Goal: Information Seeking & Learning: Learn about a topic

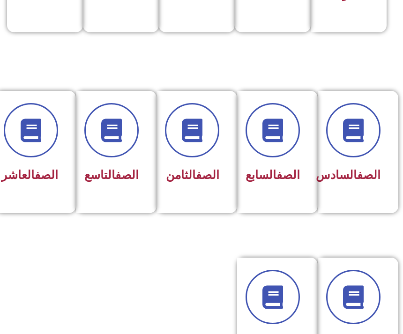
scroll to position [365, 0]
click at [221, 147] on div "الصف الثامن" at bounding box center [194, 152] width 75 height 122
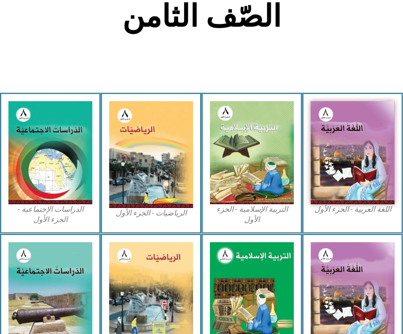
scroll to position [213, 0]
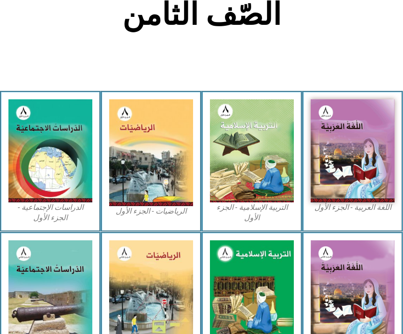
click at [257, 181] on img at bounding box center [252, 150] width 84 height 103
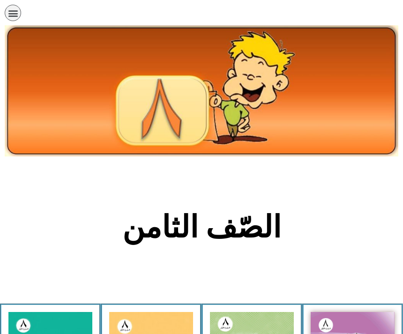
scroll to position [243, 0]
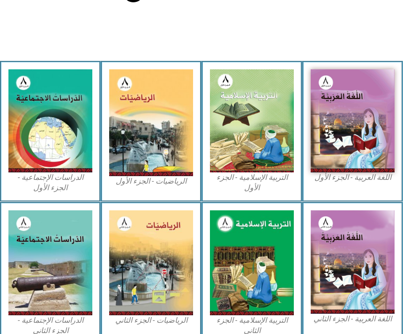
click at [244, 133] on img at bounding box center [252, 120] width 84 height 103
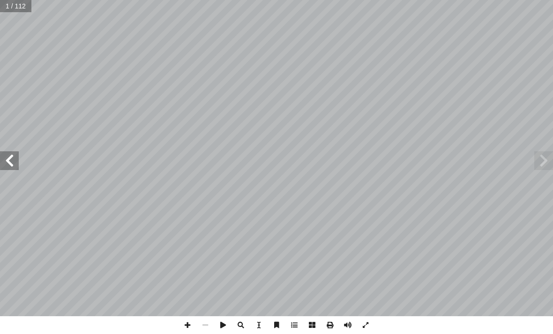
click at [17, 160] on span at bounding box center [9, 160] width 19 height 19
click at [8, 169] on span at bounding box center [9, 160] width 19 height 19
click at [8, 160] on span at bounding box center [9, 160] width 19 height 19
click at [5, 164] on span at bounding box center [9, 160] width 19 height 19
click at [5, 157] on span at bounding box center [9, 160] width 19 height 19
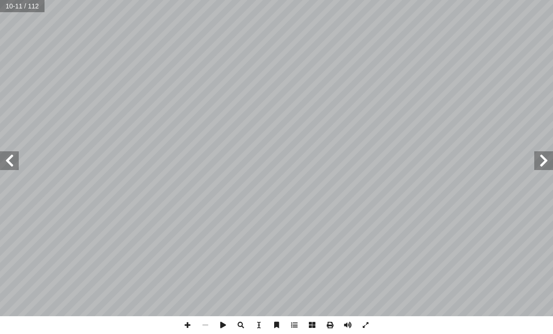
click at [18, 160] on span at bounding box center [9, 160] width 19 height 19
click at [17, 163] on span at bounding box center [9, 160] width 19 height 19
click at [10, 169] on span at bounding box center [9, 160] width 19 height 19
click at [17, 157] on span at bounding box center [9, 160] width 19 height 19
click at [15, 170] on span at bounding box center [9, 160] width 19 height 19
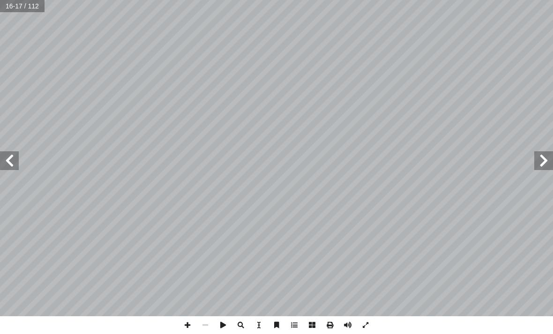
click at [15, 164] on span at bounding box center [9, 160] width 19 height 19
click at [15, 163] on span at bounding box center [9, 160] width 19 height 19
click at [403, 156] on span at bounding box center [543, 160] width 19 height 19
click at [16, 160] on span at bounding box center [9, 160] width 19 height 19
click at [17, 156] on span at bounding box center [9, 160] width 19 height 19
